Goal: Check status: Check status

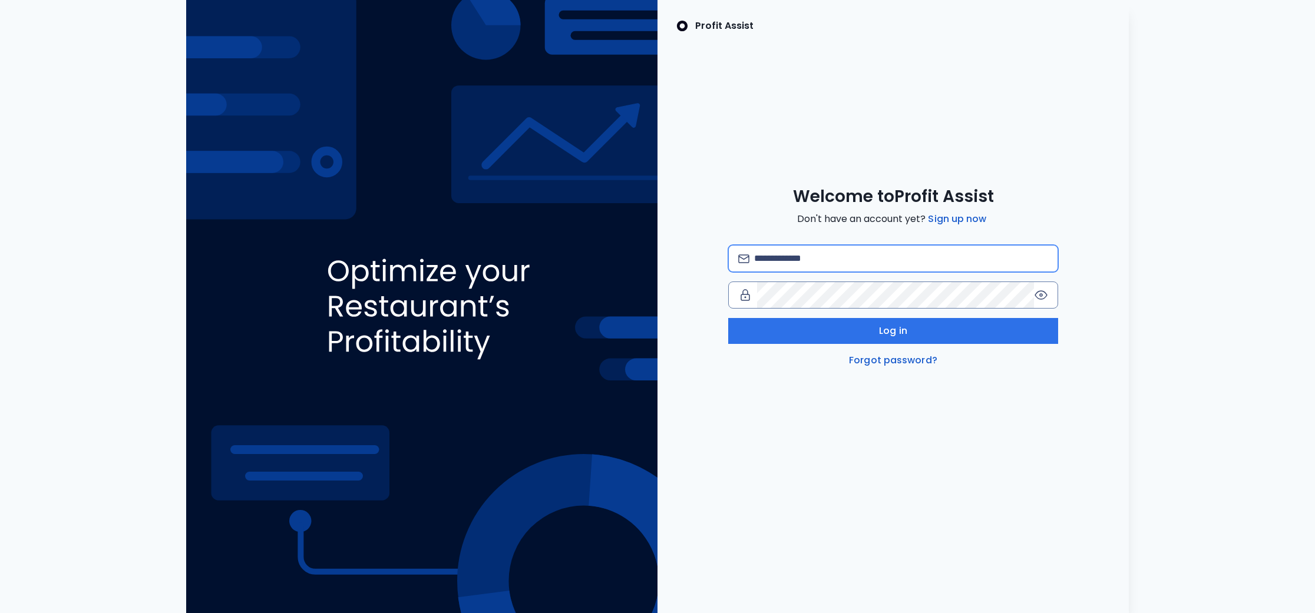
click at [796, 256] on input "email" at bounding box center [901, 259] width 294 height 26
click at [0, 613] on com-1password-button at bounding box center [0, 613] width 0 height 0
type input "**********"
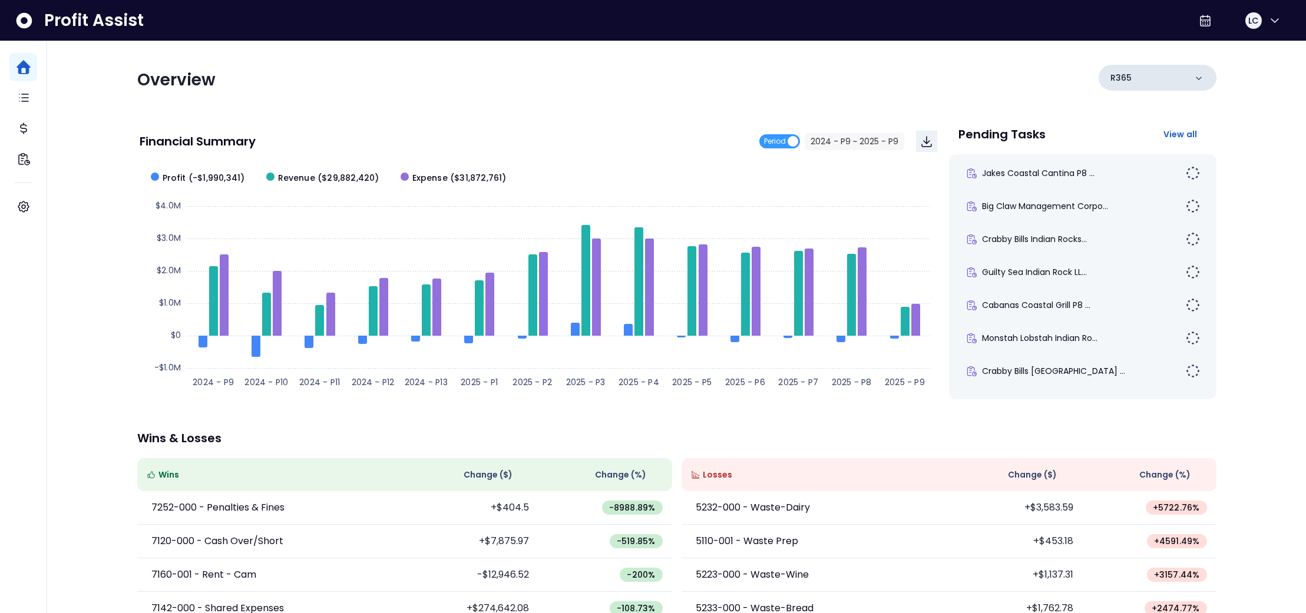
click at [1170, 78] on div "R365" at bounding box center [1158, 78] width 118 height 26
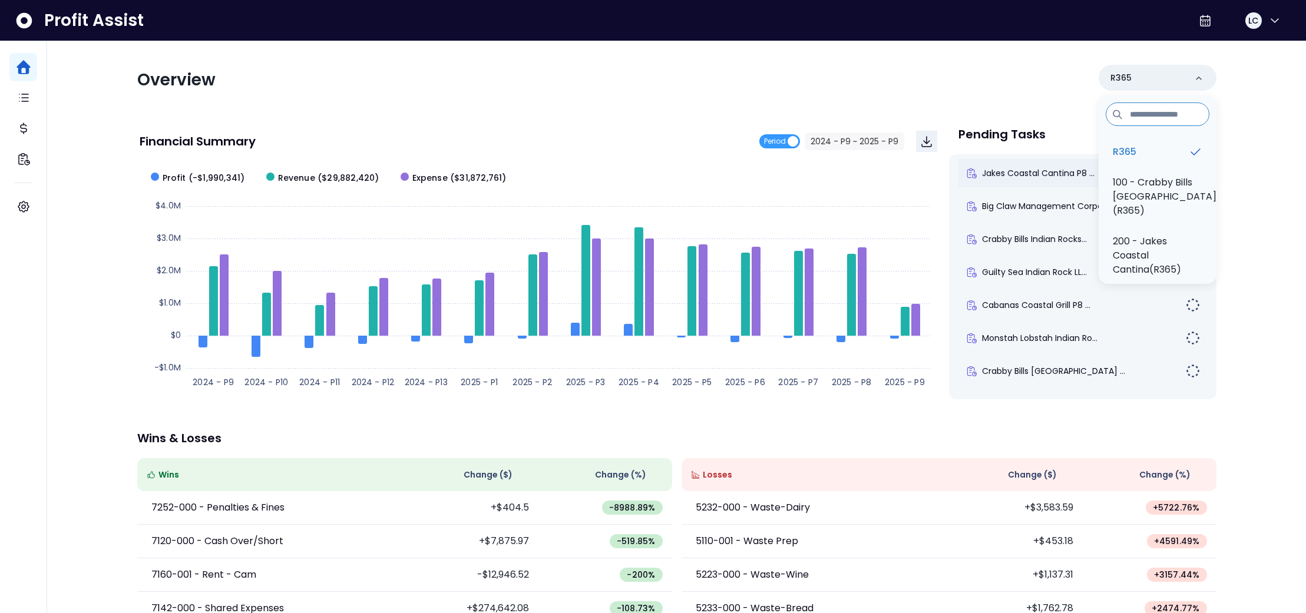
click at [1125, 186] on p "100 - Crabby Bills [GEOGRAPHIC_DATA](R365)" at bounding box center [1165, 197] width 104 height 42
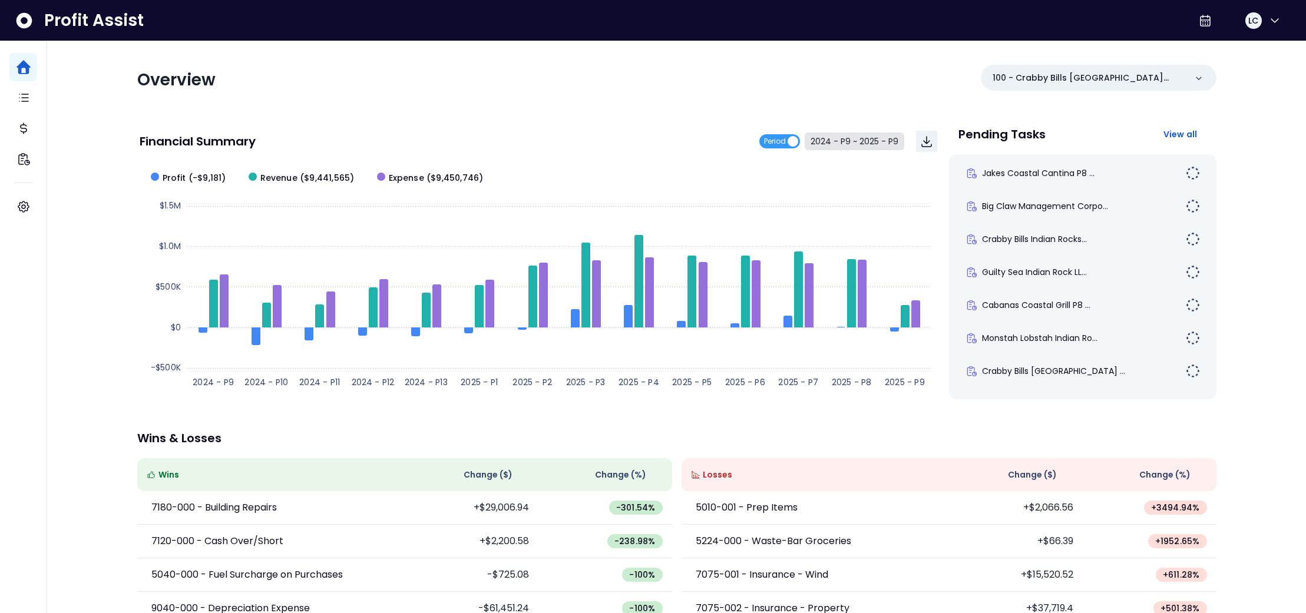
click at [834, 144] on button "2024 - P9 ~ 2025 - P9" at bounding box center [855, 142] width 100 height 18
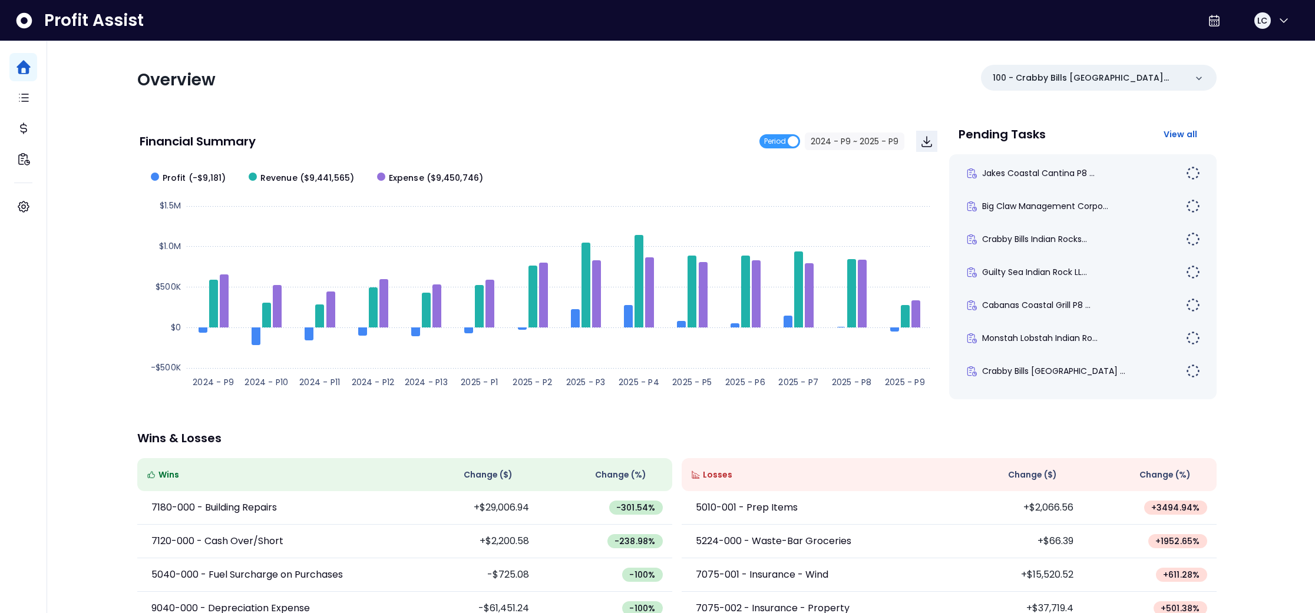
click at [567, 91] on span "2024 - P9" at bounding box center [564, 95] width 105 height 27
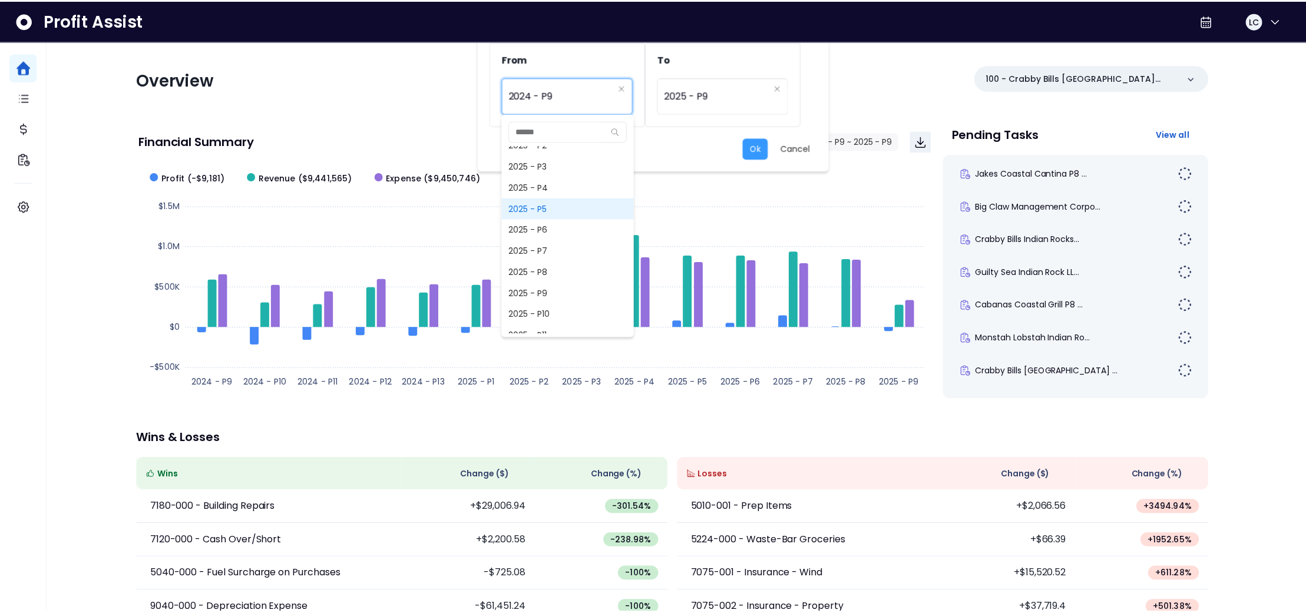
scroll to position [873, 0]
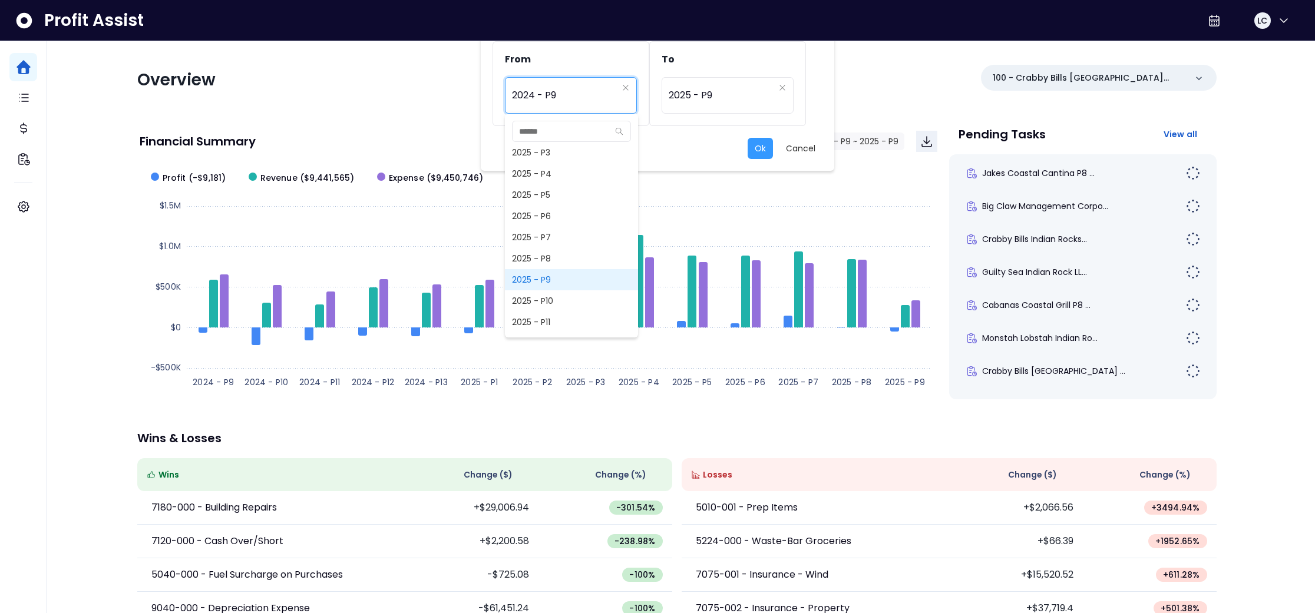
click at [544, 274] on span "2025 - P9" at bounding box center [571, 279] width 133 height 21
type input "*********"
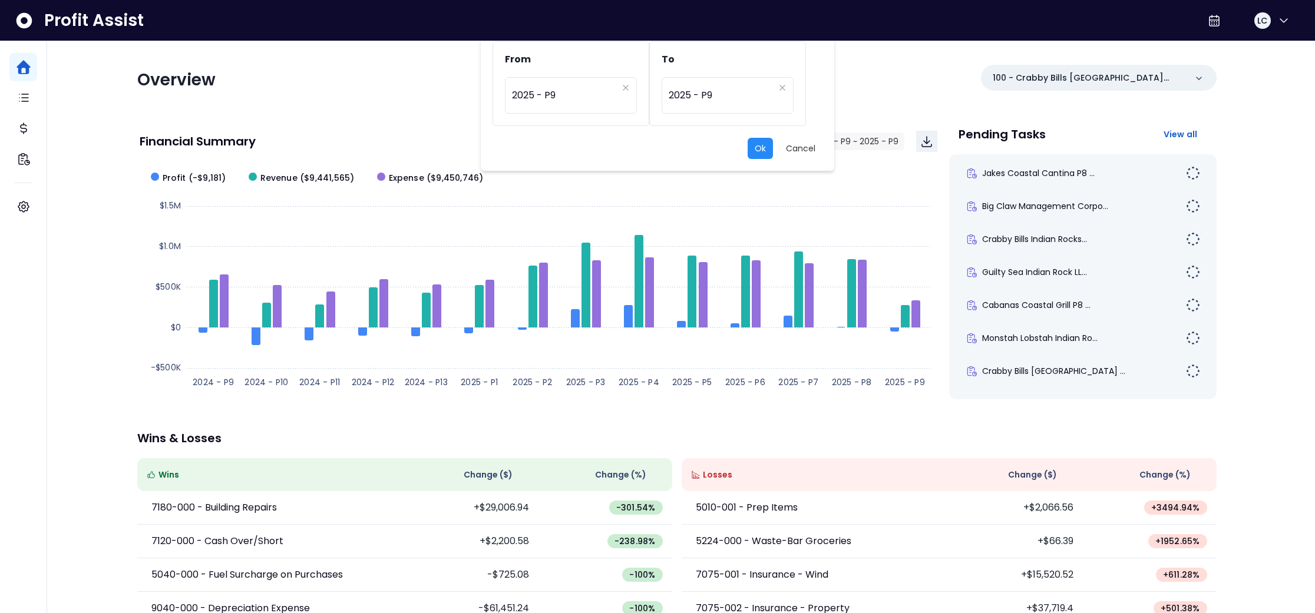
click at [757, 144] on button "Ok" at bounding box center [760, 148] width 25 height 21
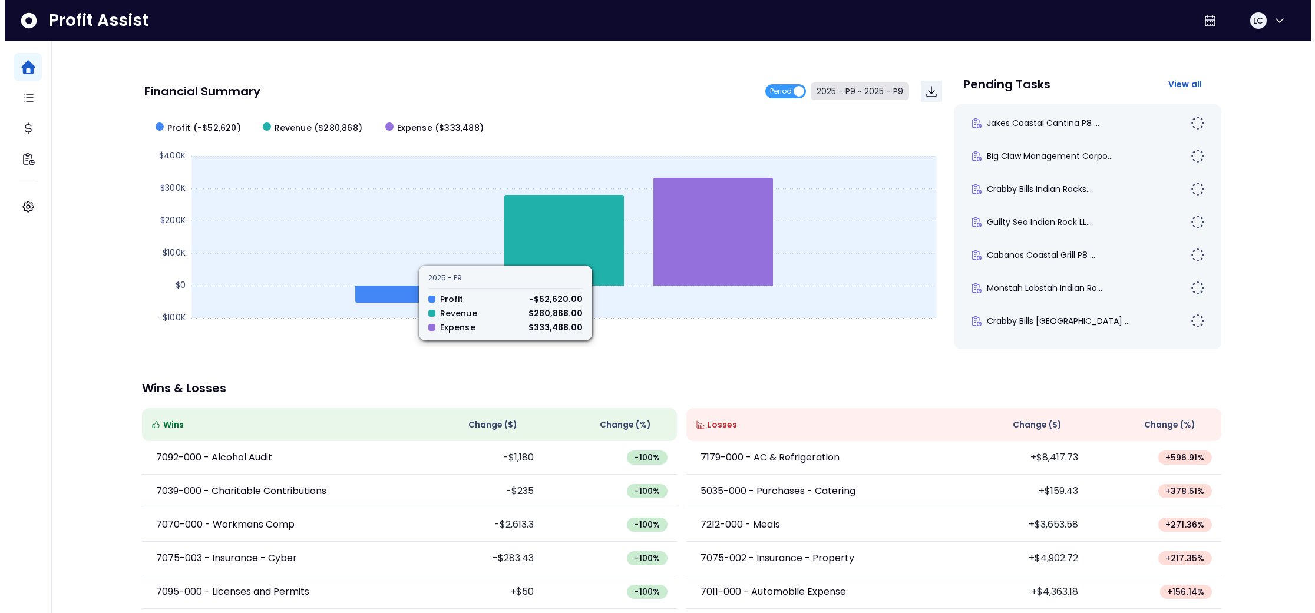
scroll to position [0, 0]
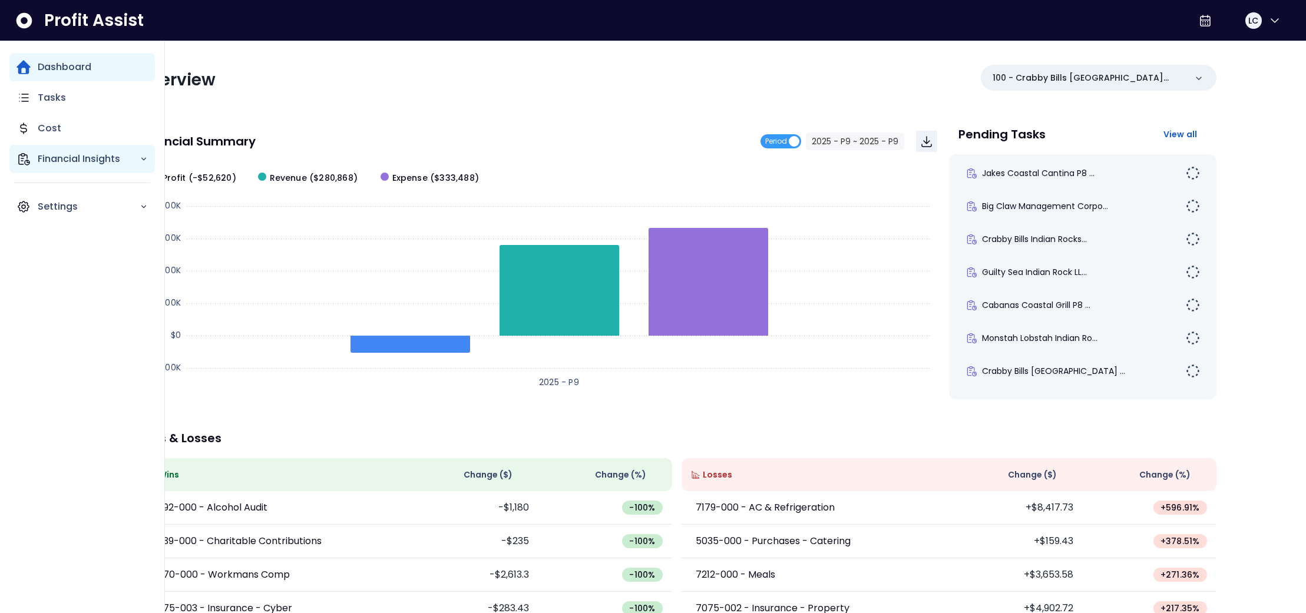
click at [61, 156] on p "Financial Insights" at bounding box center [89, 159] width 102 height 14
click at [72, 187] on p "Location Analysis" at bounding box center [87, 192] width 84 height 14
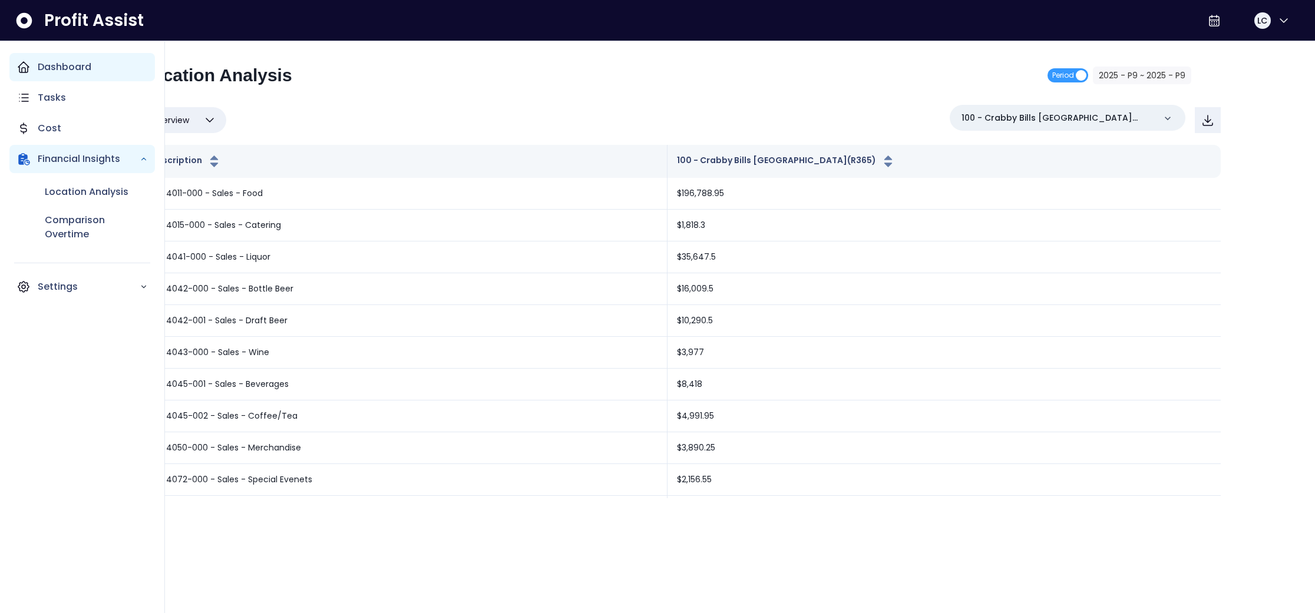
click at [64, 62] on p "Dashboard" at bounding box center [65, 67] width 54 height 14
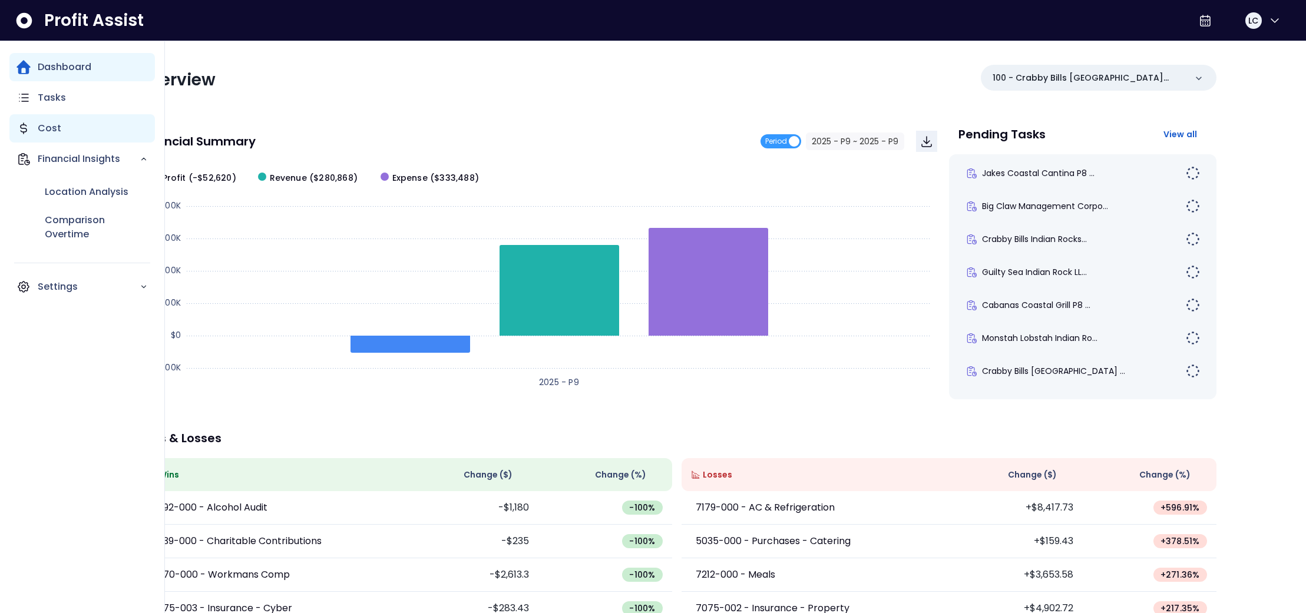
click at [50, 128] on p "Cost" at bounding box center [50, 128] width 24 height 14
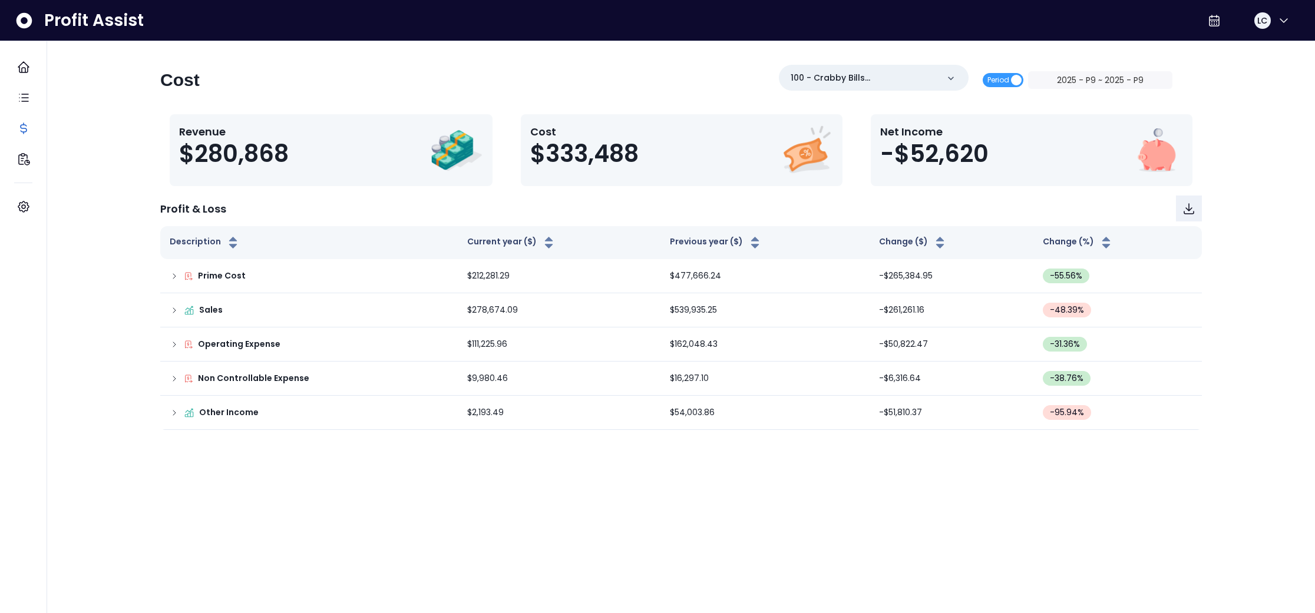
click at [416, 85] on div "Cost 100 - Crabby Bills [GEOGRAPHIC_DATA](R365) Period 2025 - P9 ~ 2025 - P9" at bounding box center [666, 85] width 1012 height 40
